Goal: Navigation & Orientation: Understand site structure

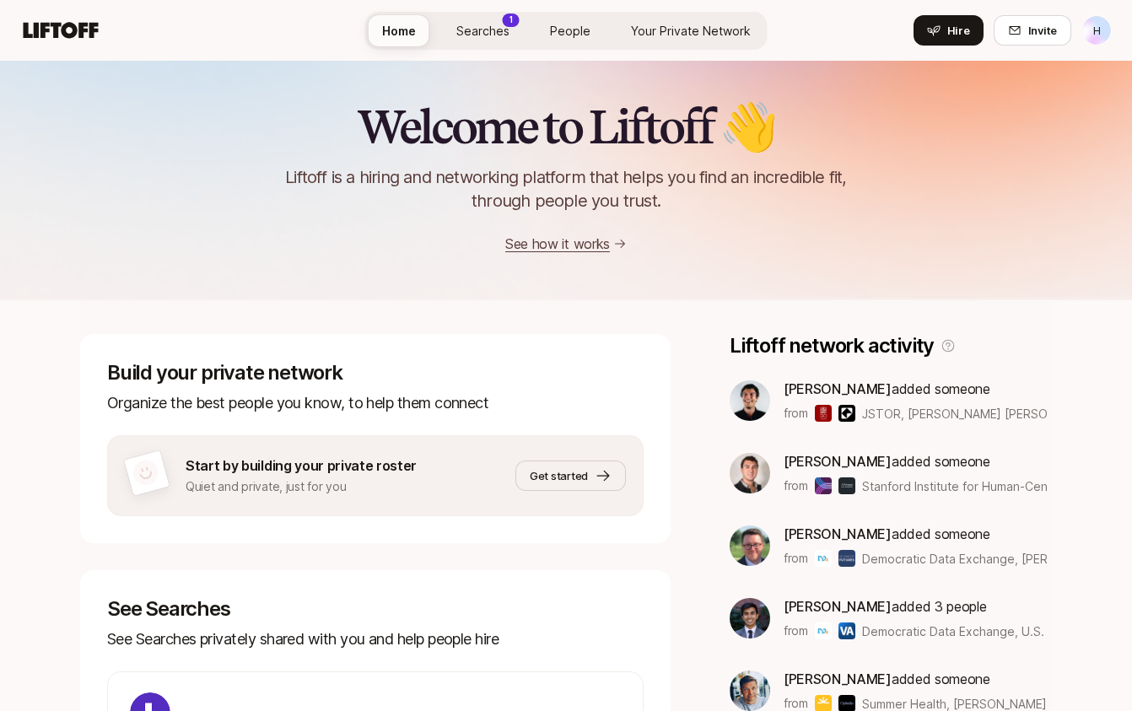
scroll to position [280, 0]
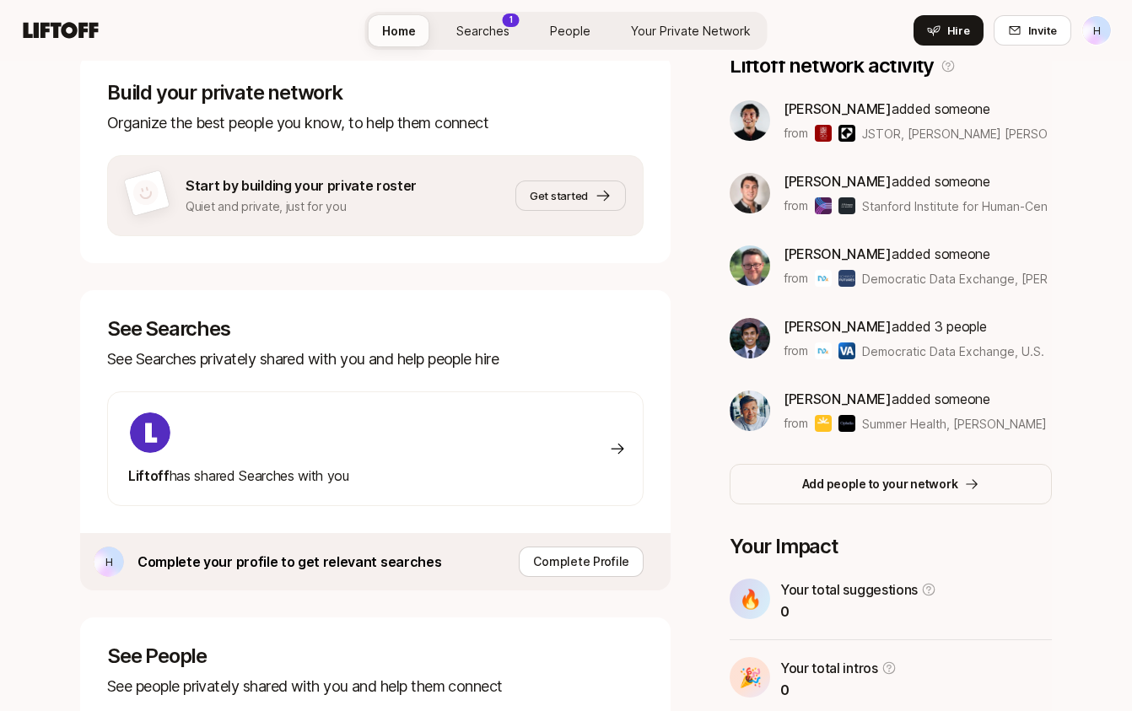
click at [748, 341] on img at bounding box center [750, 338] width 41 height 41
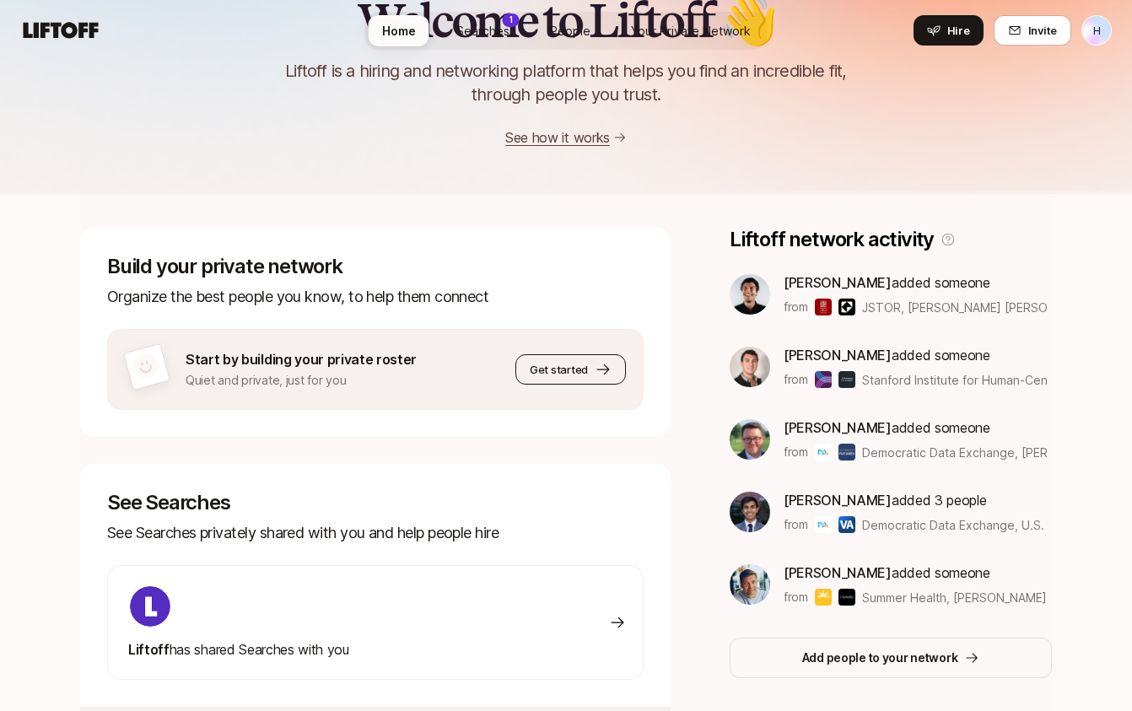
scroll to position [0, 0]
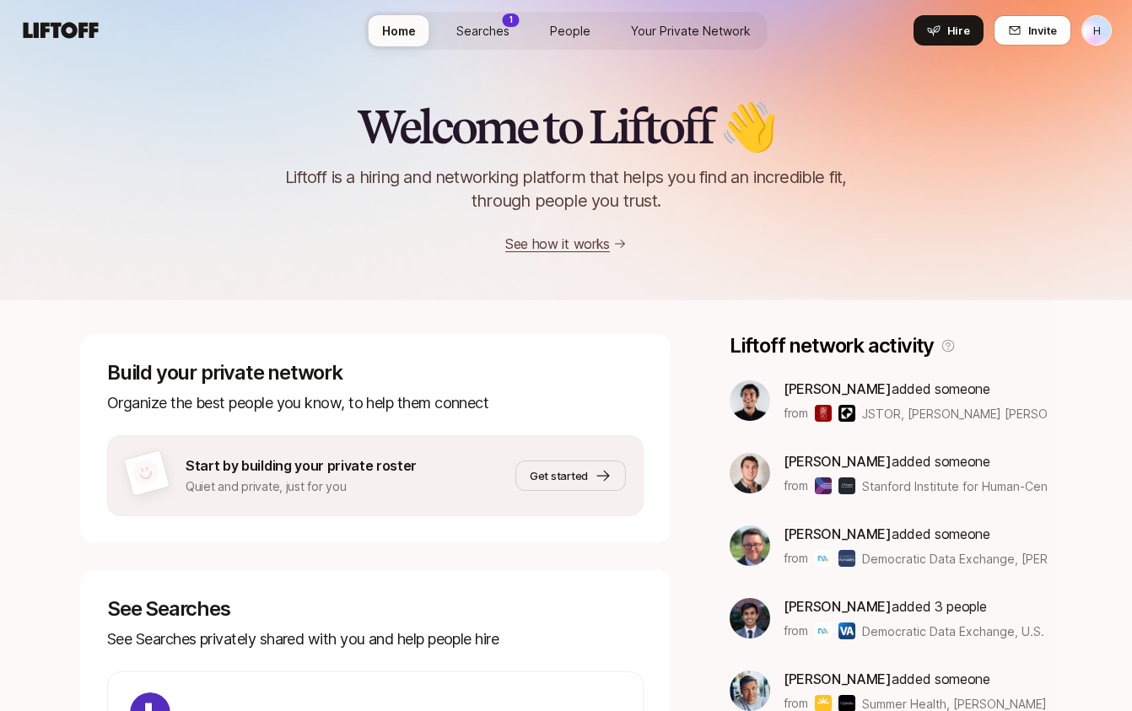
click at [562, 28] on span "People" at bounding box center [570, 31] width 41 height 18
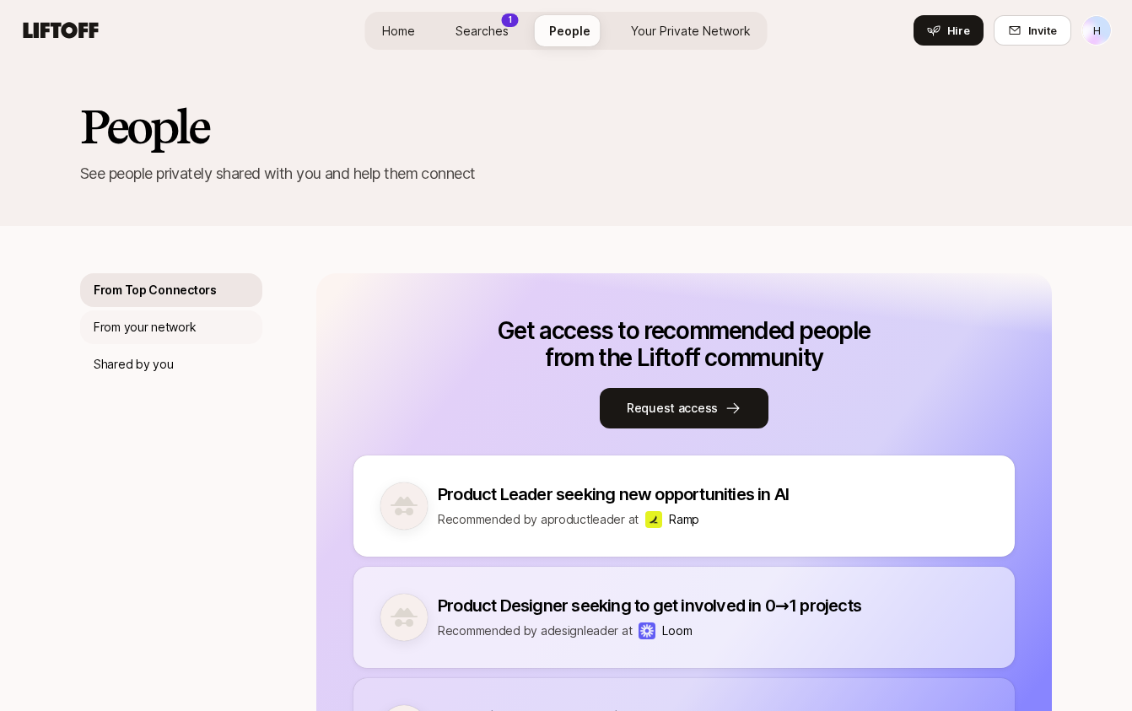
click at [188, 322] on p "From your network" at bounding box center [145, 327] width 102 height 20
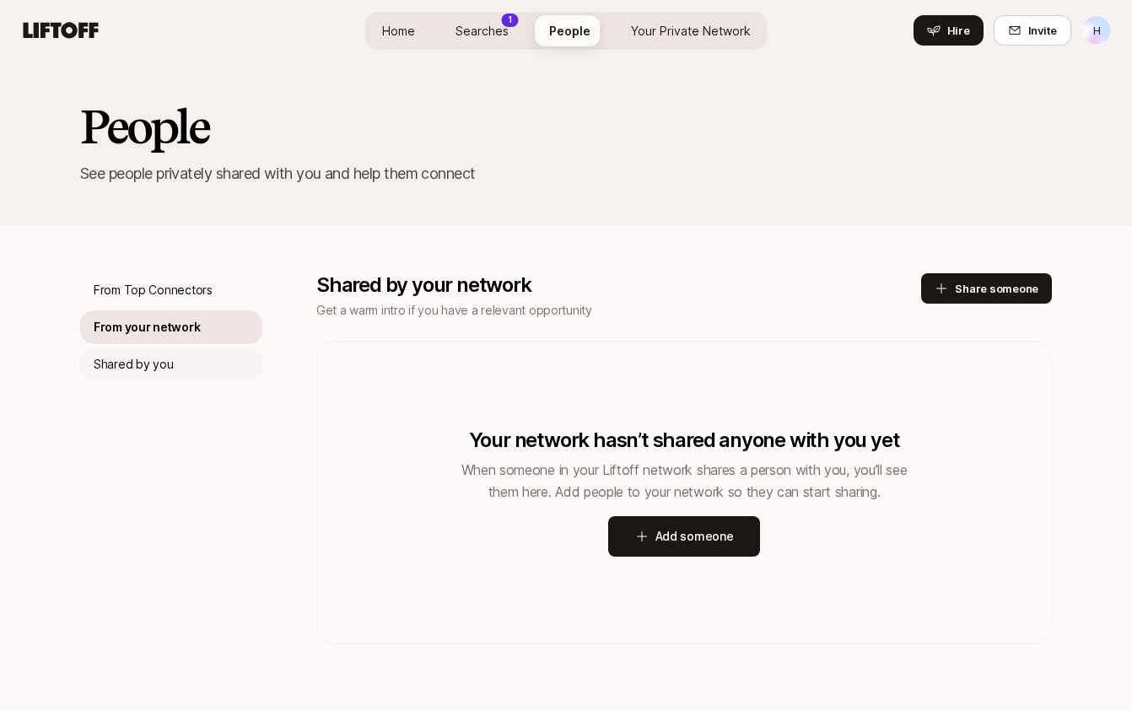
click at [154, 365] on p "Shared by you" at bounding box center [133, 364] width 79 height 20
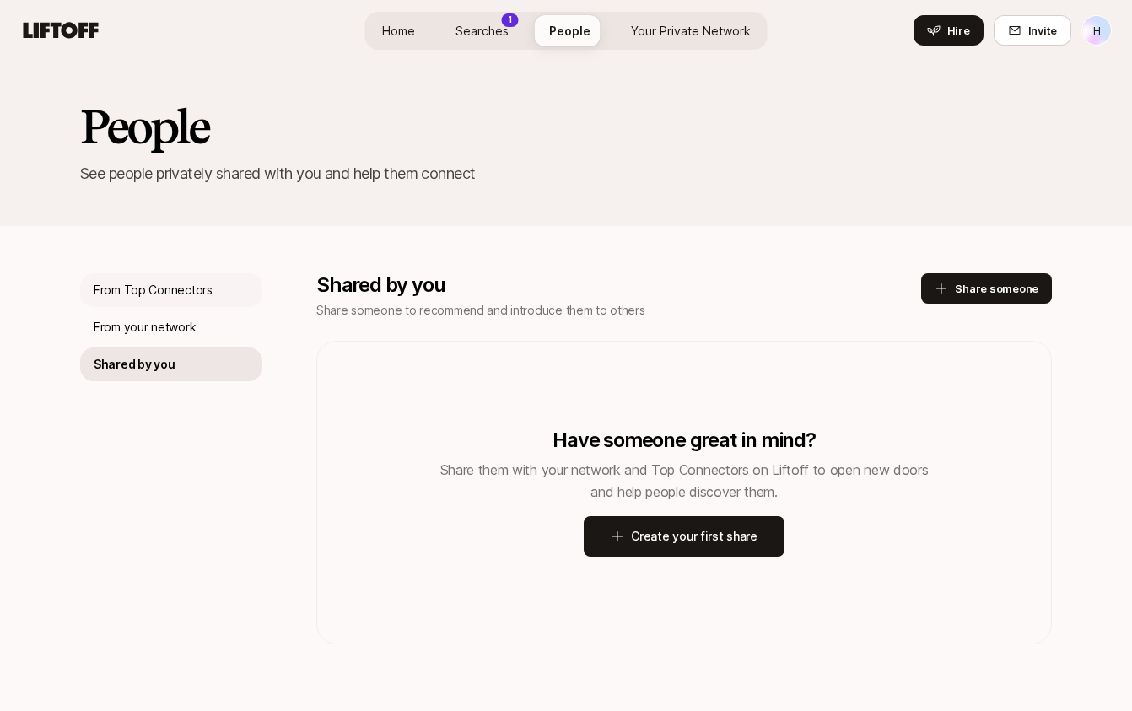
click at [161, 290] on p "From Top Connectors" at bounding box center [153, 290] width 119 height 20
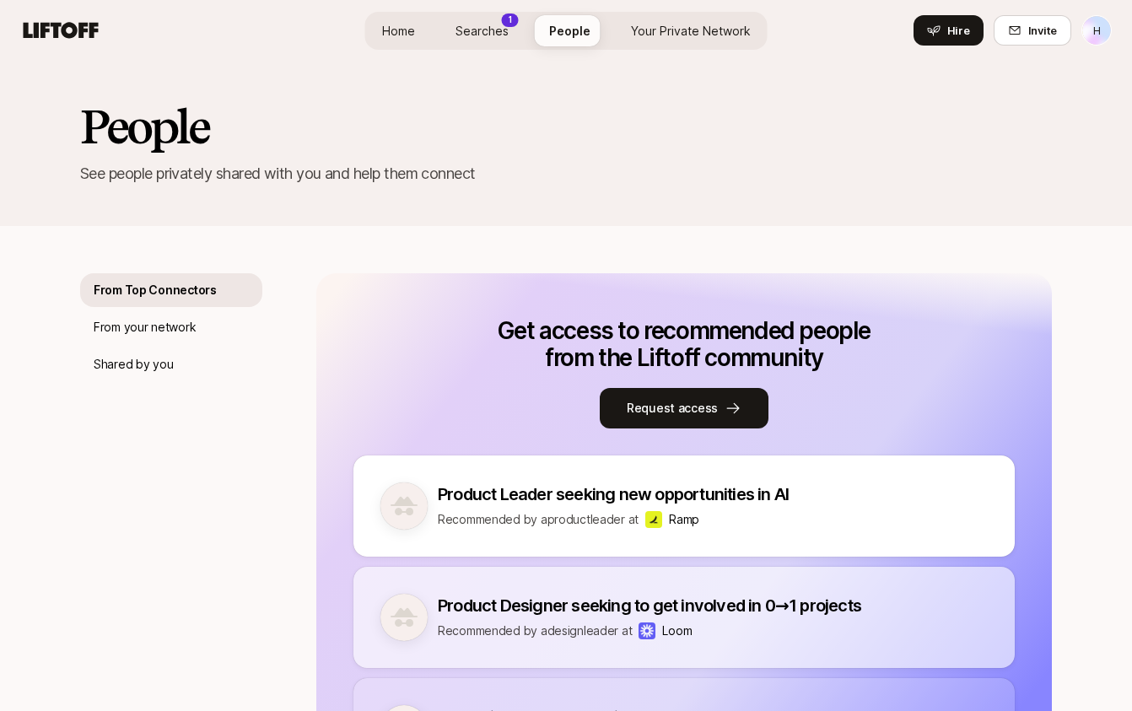
click at [396, 31] on span "Home" at bounding box center [398, 31] width 33 height 18
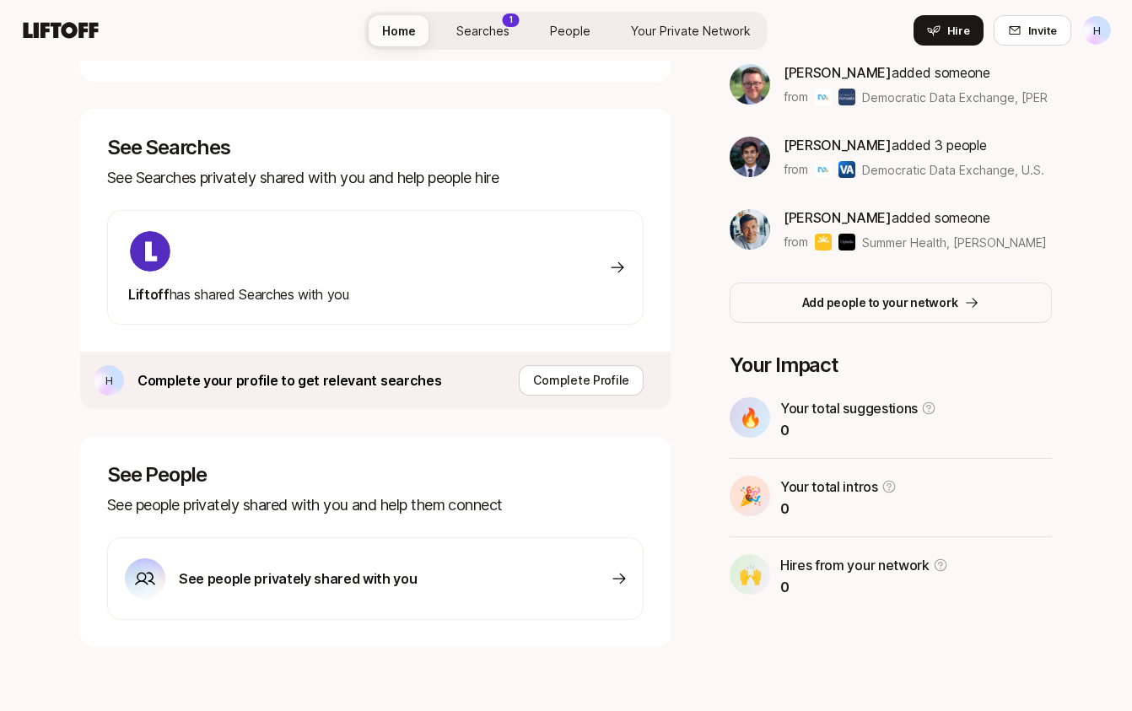
scroll to position [465, 0]
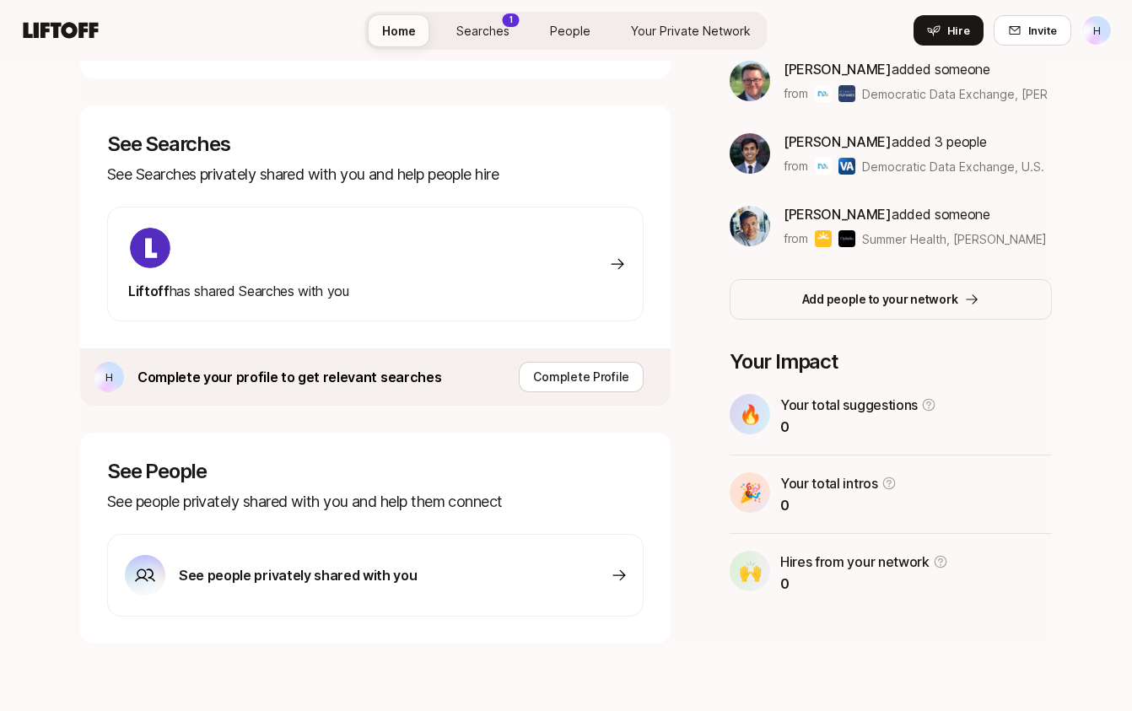
click at [413, 580] on div "See people privately shared with you" at bounding box center [375, 575] width 537 height 83
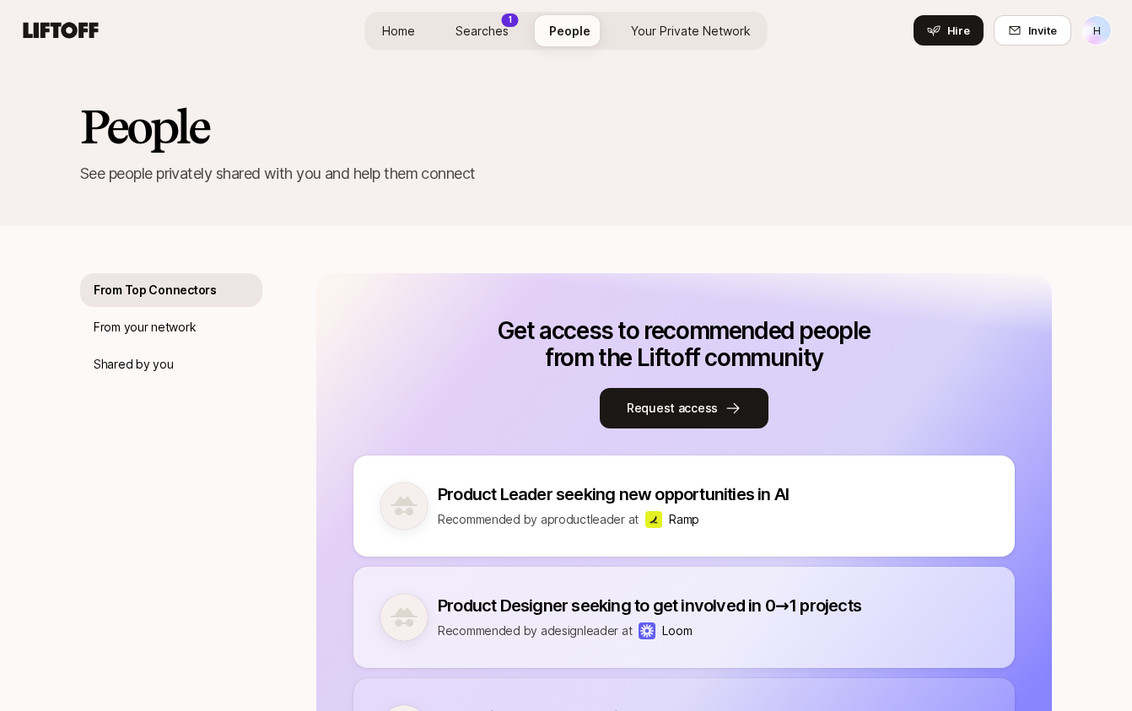
scroll to position [465, 0]
